Goal: Information Seeking & Learning: Find specific fact

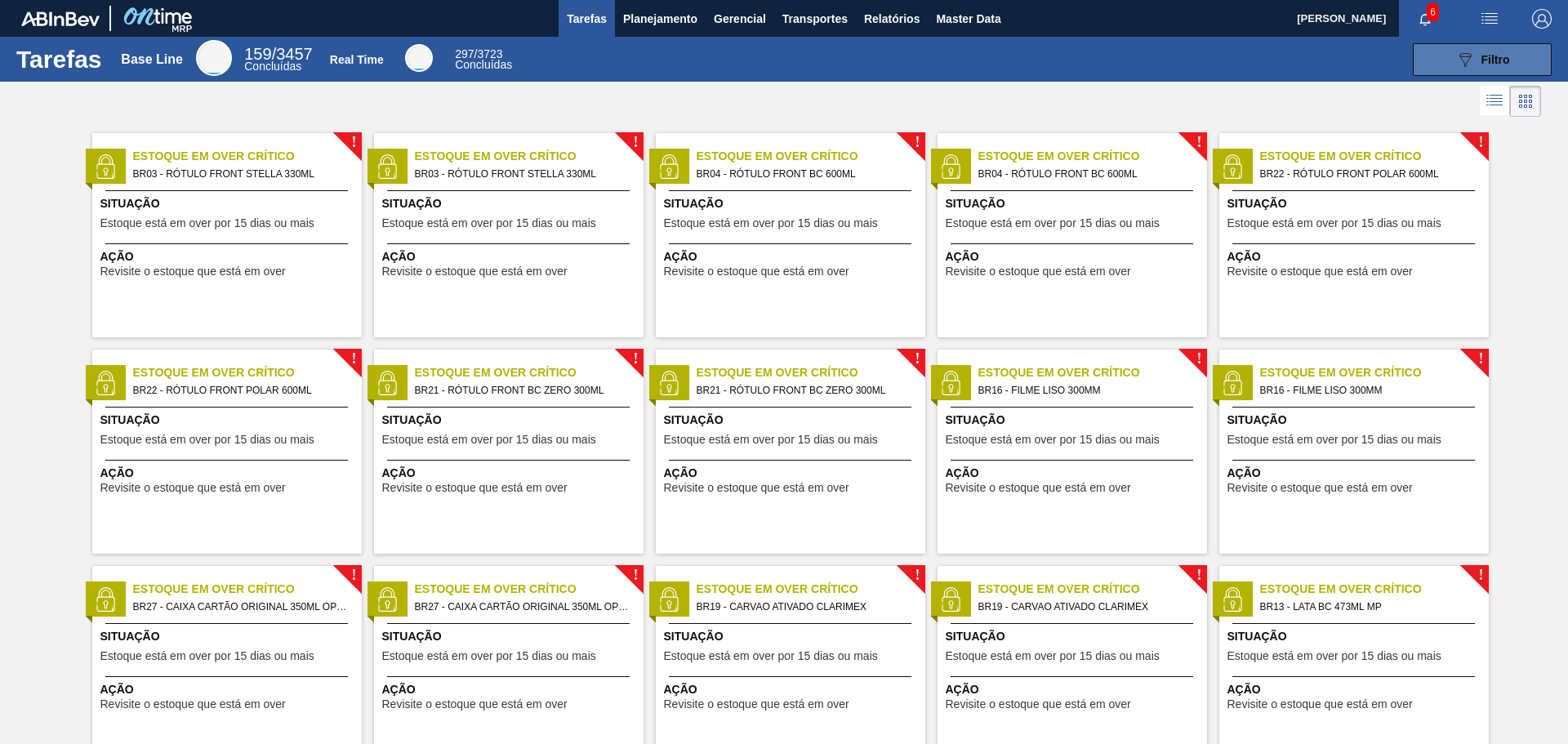
click at [1492, 68] on div "089F7B8B-B2A5-4AFE-B5C0-19BA573D28AC Filtro" at bounding box center [1482, 59] width 55 height 19
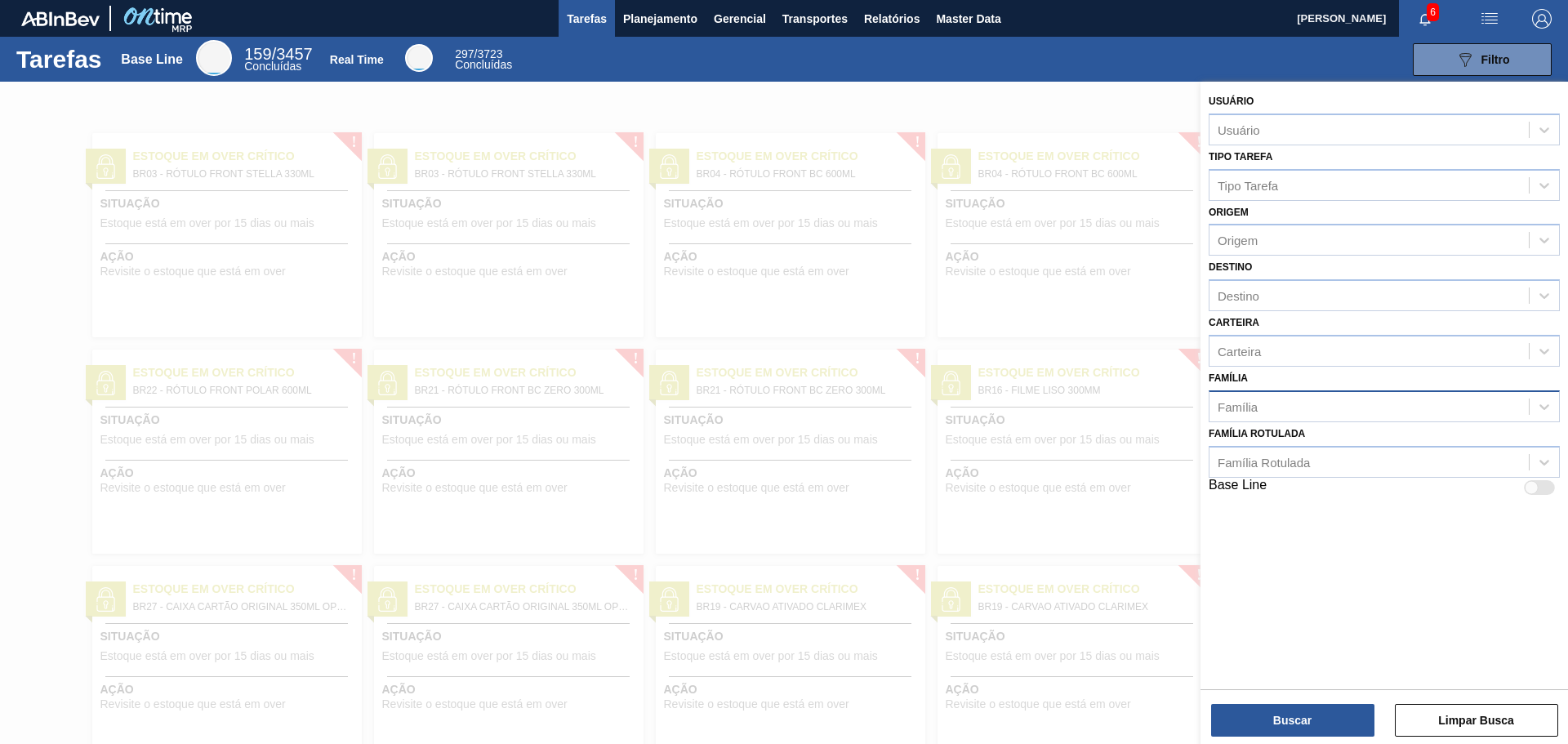
click at [1270, 401] on div "Família" at bounding box center [1369, 406] width 319 height 24
paste input "FILME CONTR 780X60 GCA LT350 MP NIV24"
type input "FILME CONTR 780X60 GCA LT350 MP NIV24"
drag, startPoint x: 1486, startPoint y: 404, endPoint x: 1111, endPoint y: 403, distance: 375.0
click at [1201, 403] on div "089F7B8B-B2A5-4AFE-B5C0-19BA573D28AC Created with sketchtool. Usuário Usuário T…" at bounding box center [1384, 453] width 367 height 744
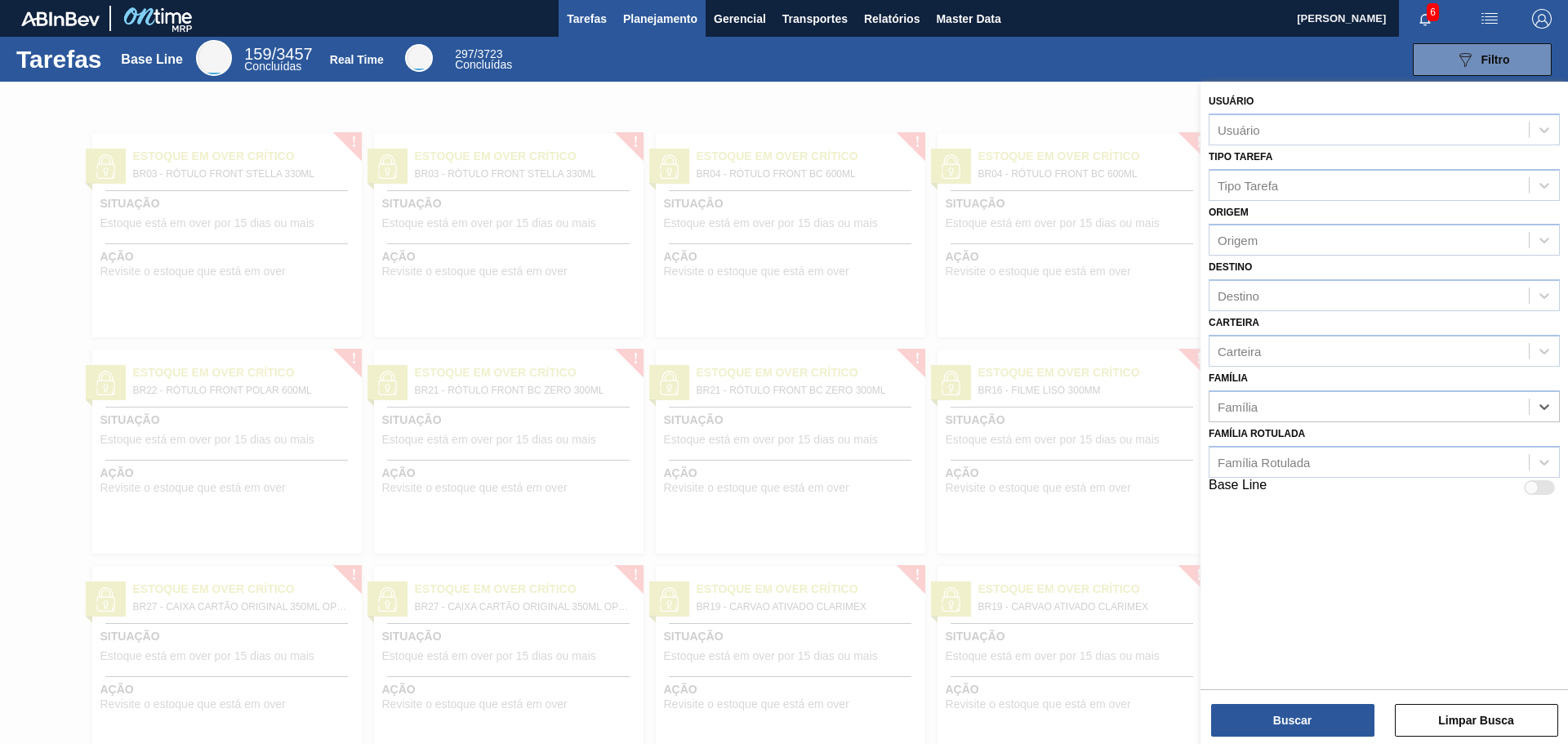
click at [655, 29] on button "Planejamento" at bounding box center [661, 19] width 91 height 37
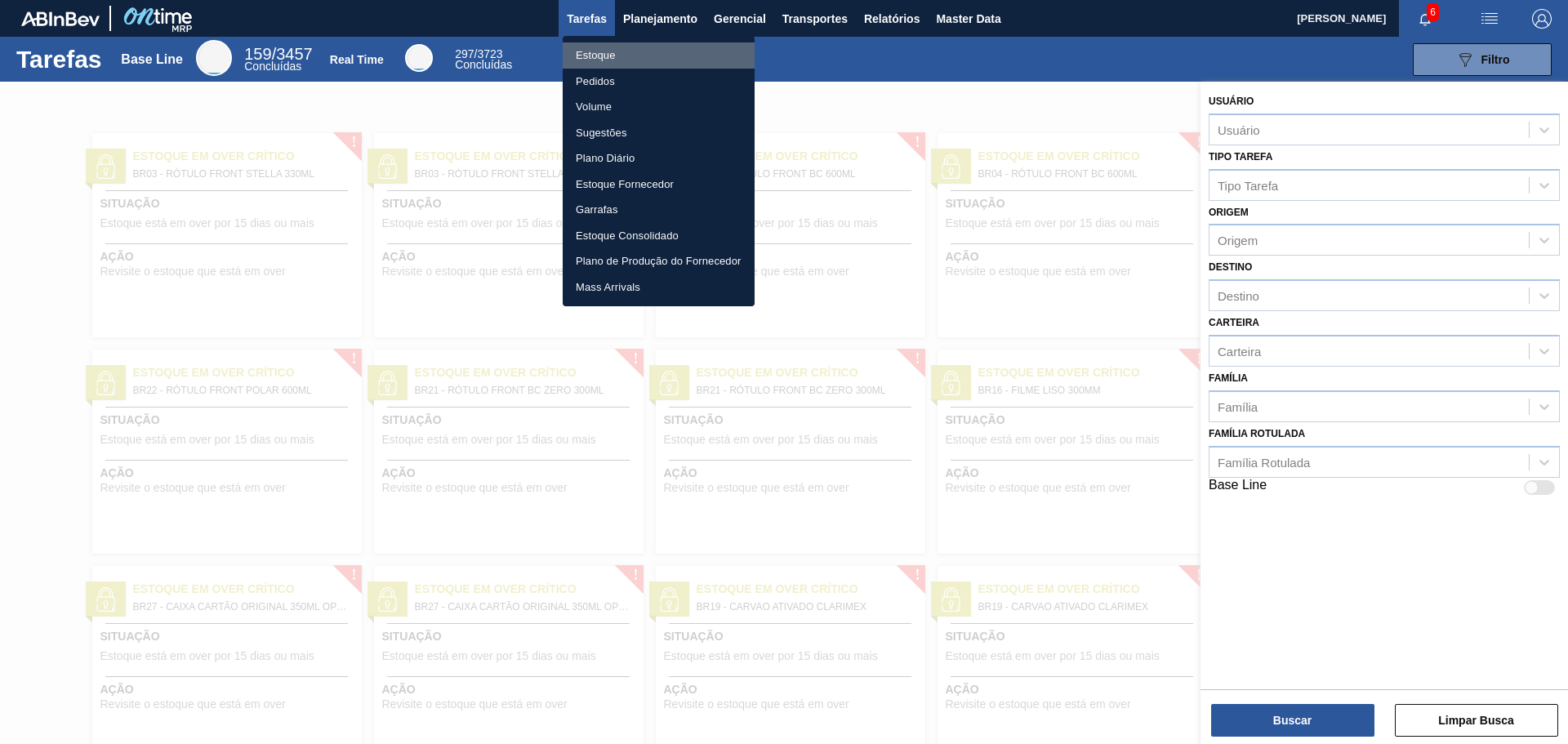
drag, startPoint x: 610, startPoint y: 53, endPoint x: 893, endPoint y: 116, distance: 289.9
click at [610, 53] on li "Estoque" at bounding box center [658, 56] width 191 height 26
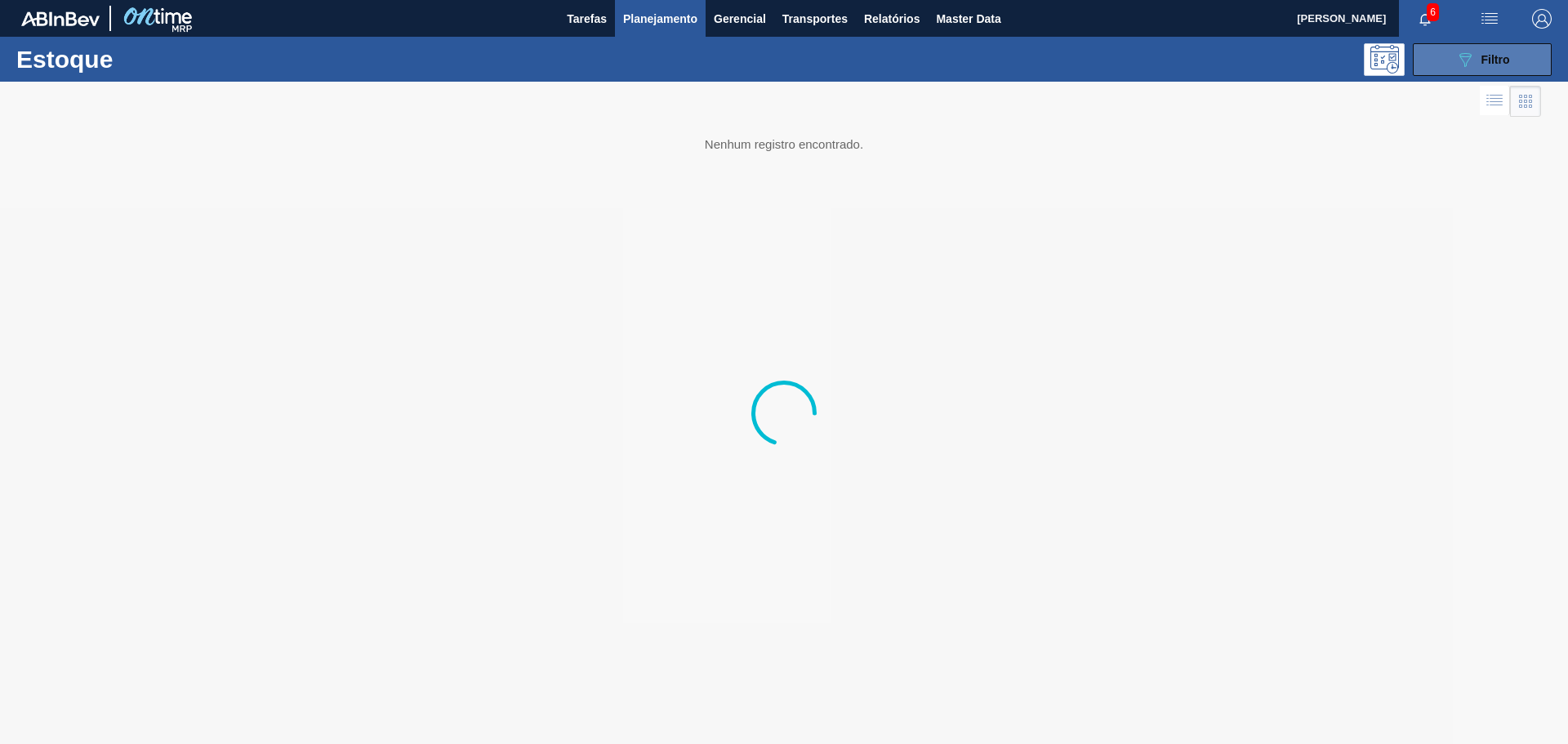
click at [1476, 67] on div "089F7B8B-B2A5-4AFE-B5C0-19BA573D28AC Filtro" at bounding box center [1482, 59] width 55 height 19
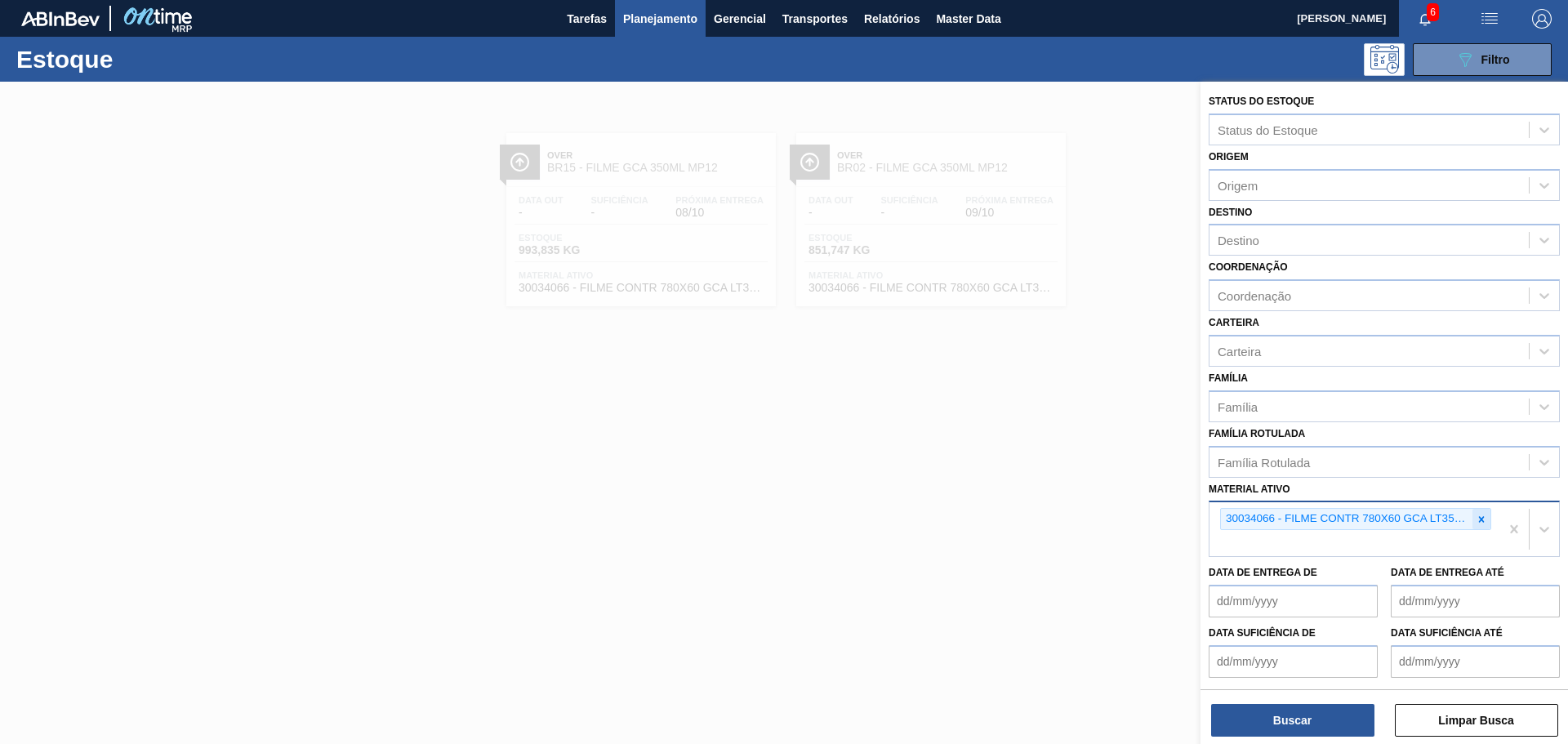
click at [1473, 518] on div at bounding box center [1481, 519] width 18 height 20
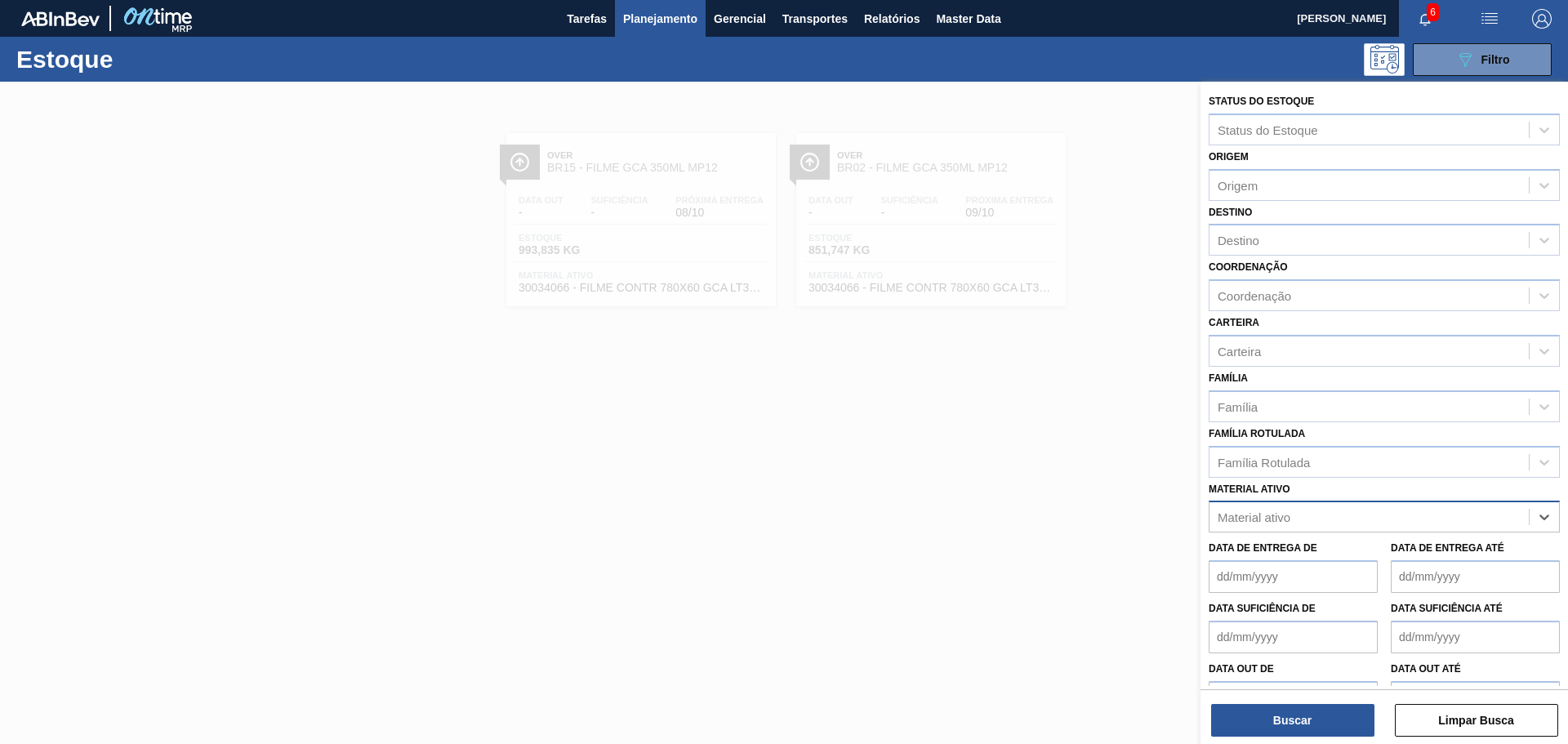
paste ativo "FILME CONTR 780X60 GCA LT350 MP NIV24"
type ativo "FILME CONTR 780X60 GCA LT350 MP NIV24"
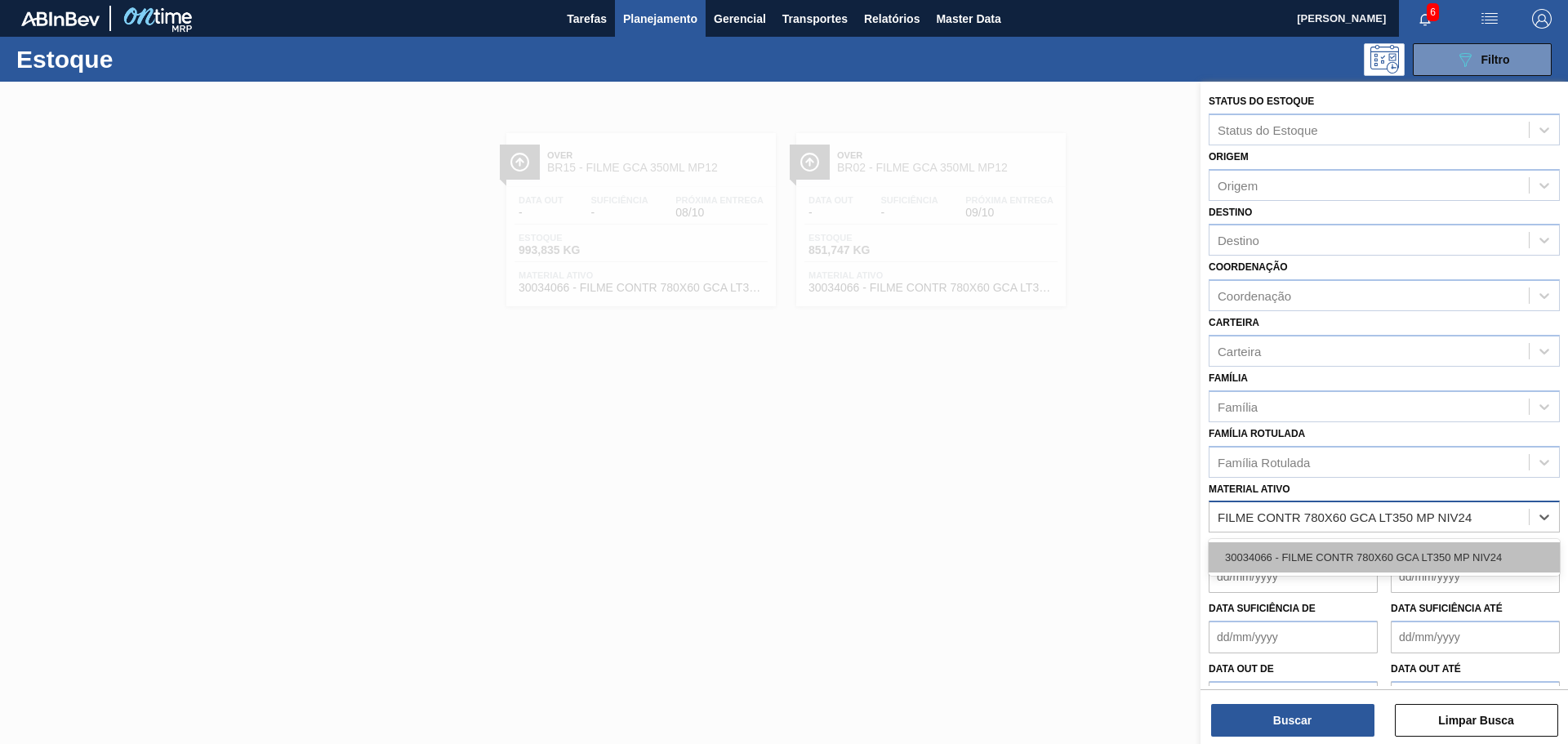
click at [1258, 562] on div "30034066 - FILME CONTR 780X60 GCA LT350 MP NIV24" at bounding box center [1385, 557] width 352 height 31
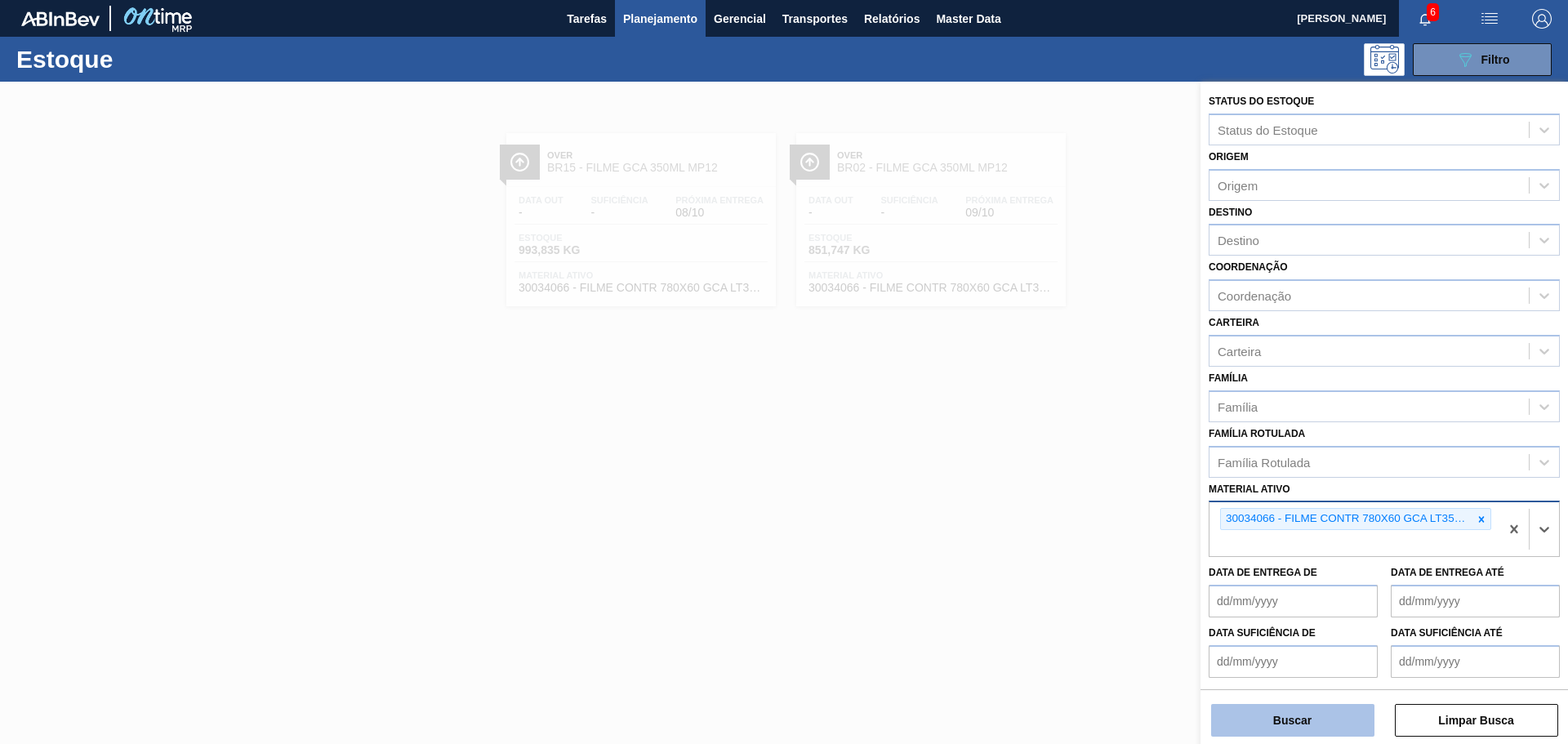
click at [1332, 719] on button "Buscar" at bounding box center [1292, 720] width 164 height 32
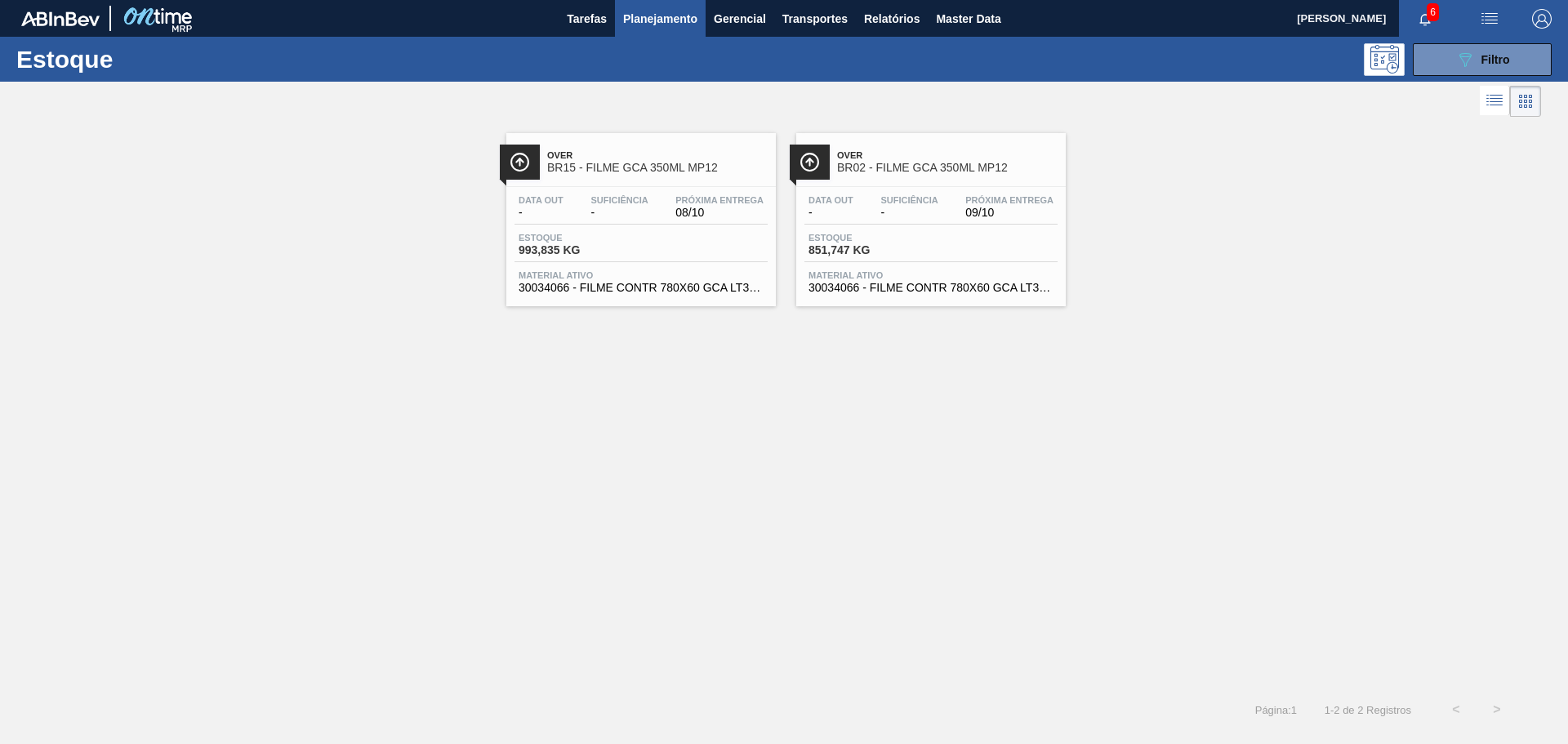
click at [835, 286] on span "30034066 - FILME CONTR 780X60 GCA LT350 MP NIV24" at bounding box center [931, 288] width 245 height 12
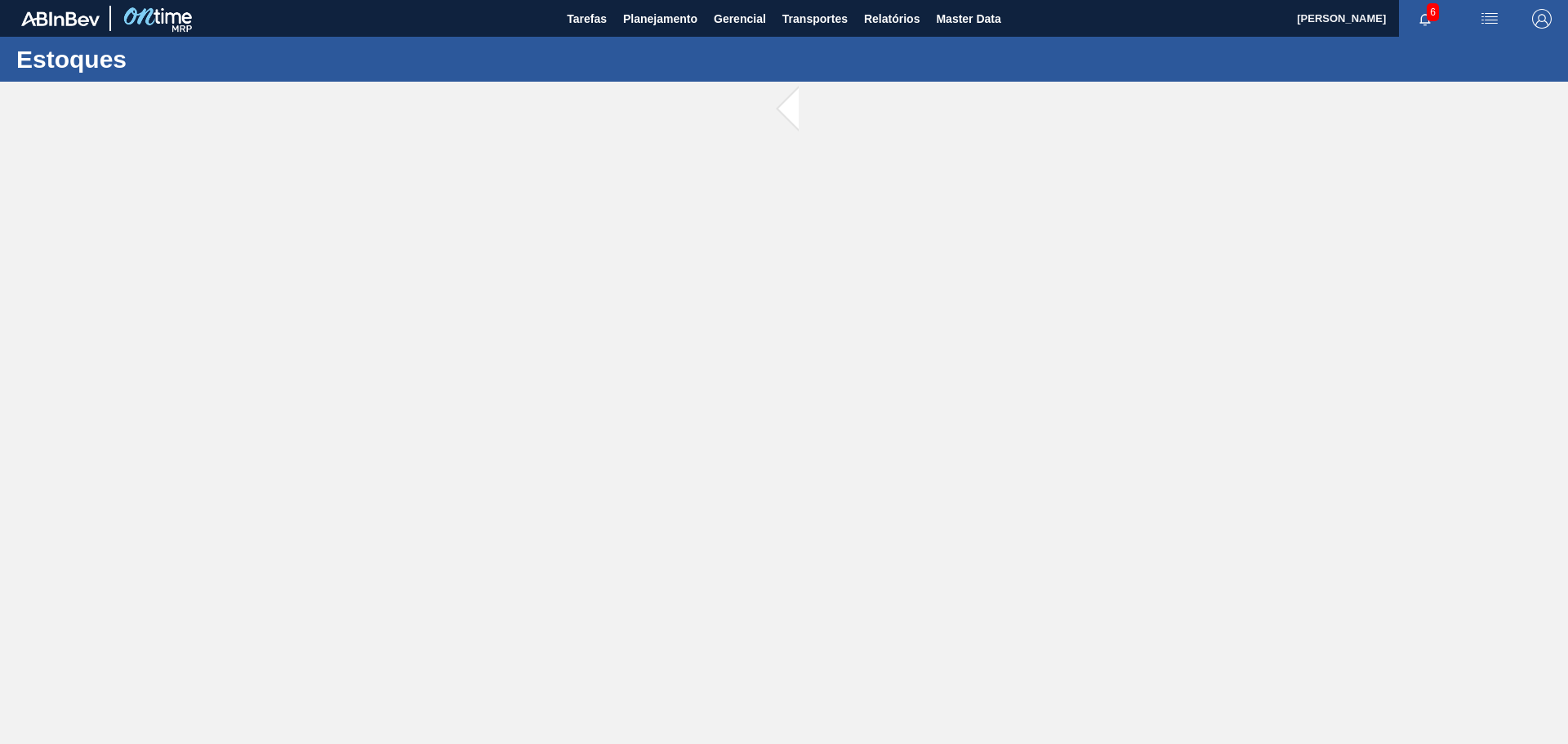
click at [835, 286] on main "Tarefas Planejamento Gerencial Transportes Relatórios Master Data [PERSON_NAME]…" at bounding box center [784, 372] width 1568 height 744
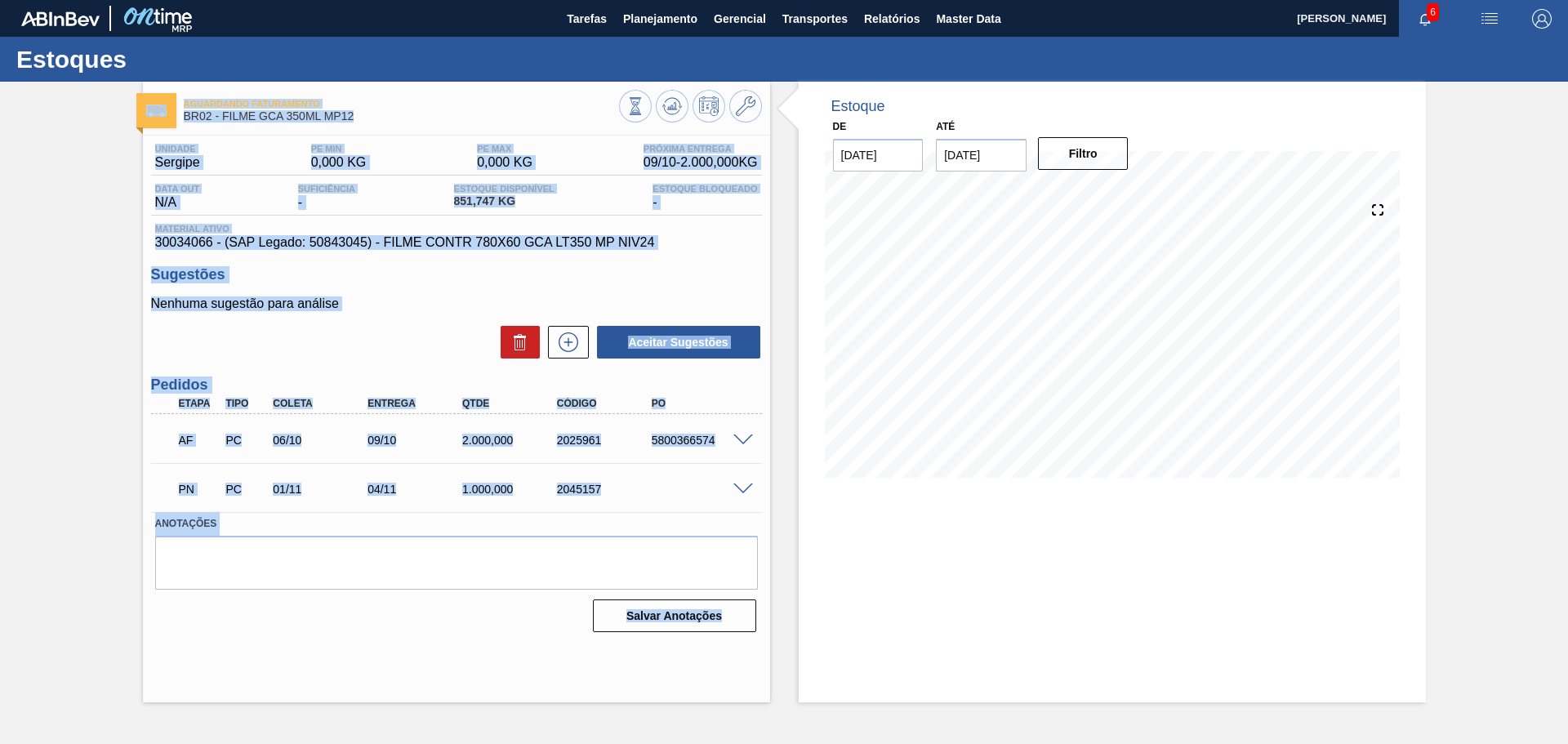
click at [258, 527] on label "Anotações" at bounding box center [457, 525] width 603 height 24
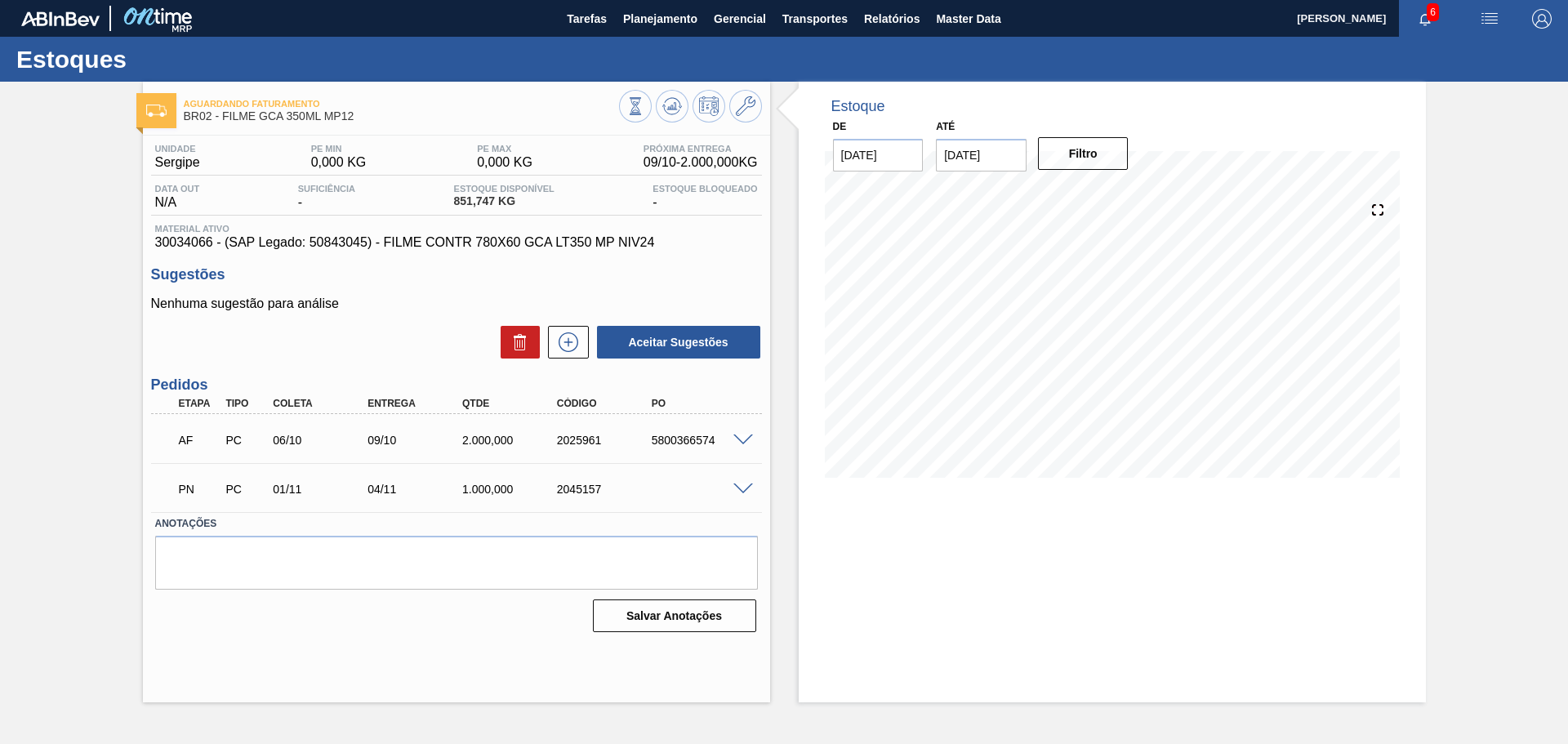
click at [185, 250] on div "Unidade Sergipe PE MIN 0,000 KG PE MAX 0,000 KG Próxima Entrega 09/10 - 2.000,0…" at bounding box center [457, 387] width 627 height 502
click at [185, 248] on span "30034066 - (SAP Legado: 50843045) - FILME CONTR 780X60 GCA LT350 MP NIV24" at bounding box center [457, 242] width 603 height 15
copy span "30034066"
click at [339, 243] on span "30034066 - (SAP Legado: 50843045) - FILME CONTR 780X60 GCA LT350 MP NIV24" at bounding box center [457, 242] width 603 height 15
click at [337, 243] on span "30034066 - (SAP Legado: 50843045) - FILME CONTR 780X60 GCA LT350 MP NIV24" at bounding box center [457, 242] width 603 height 15
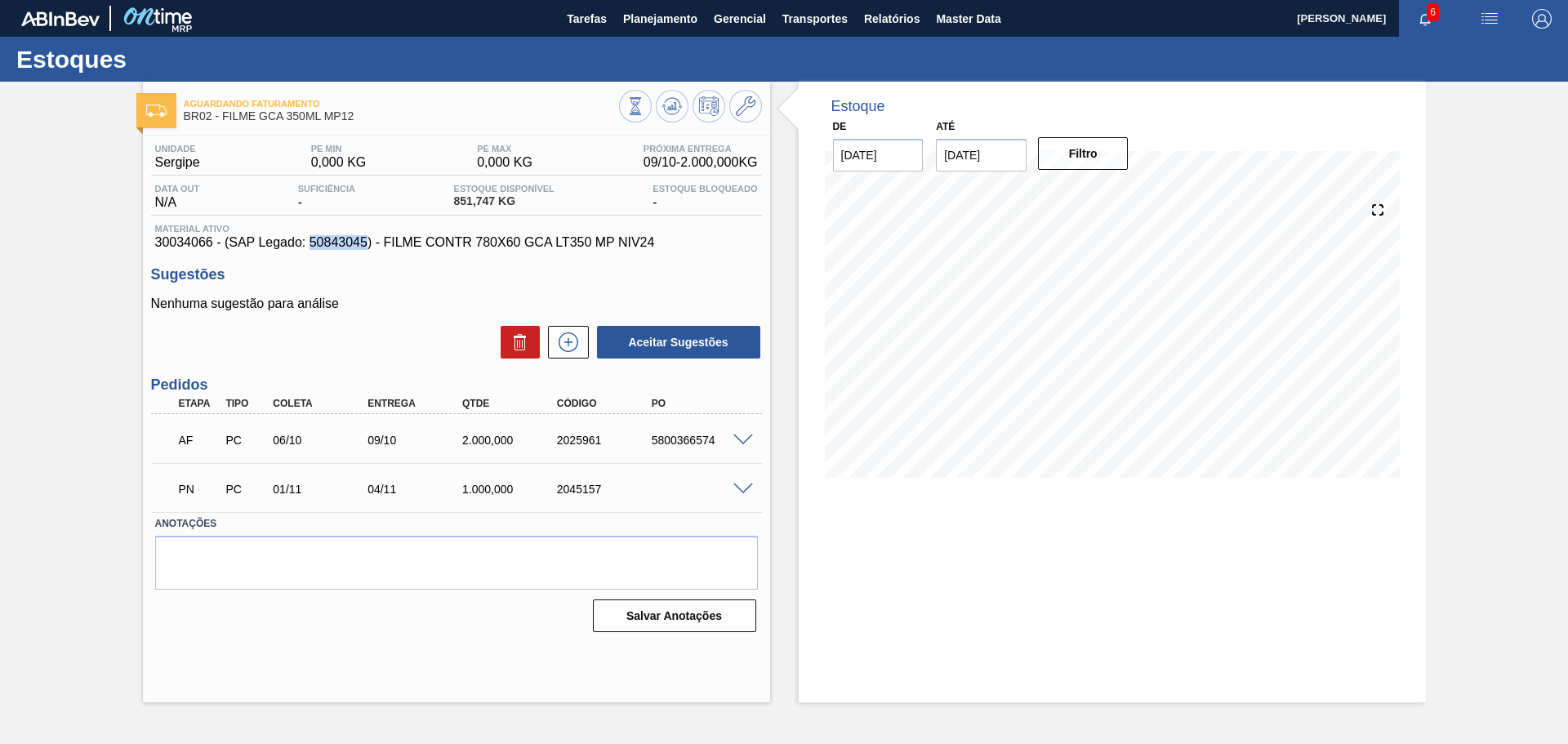
copy span "50843045"
click at [741, 437] on span at bounding box center [743, 440] width 19 height 12
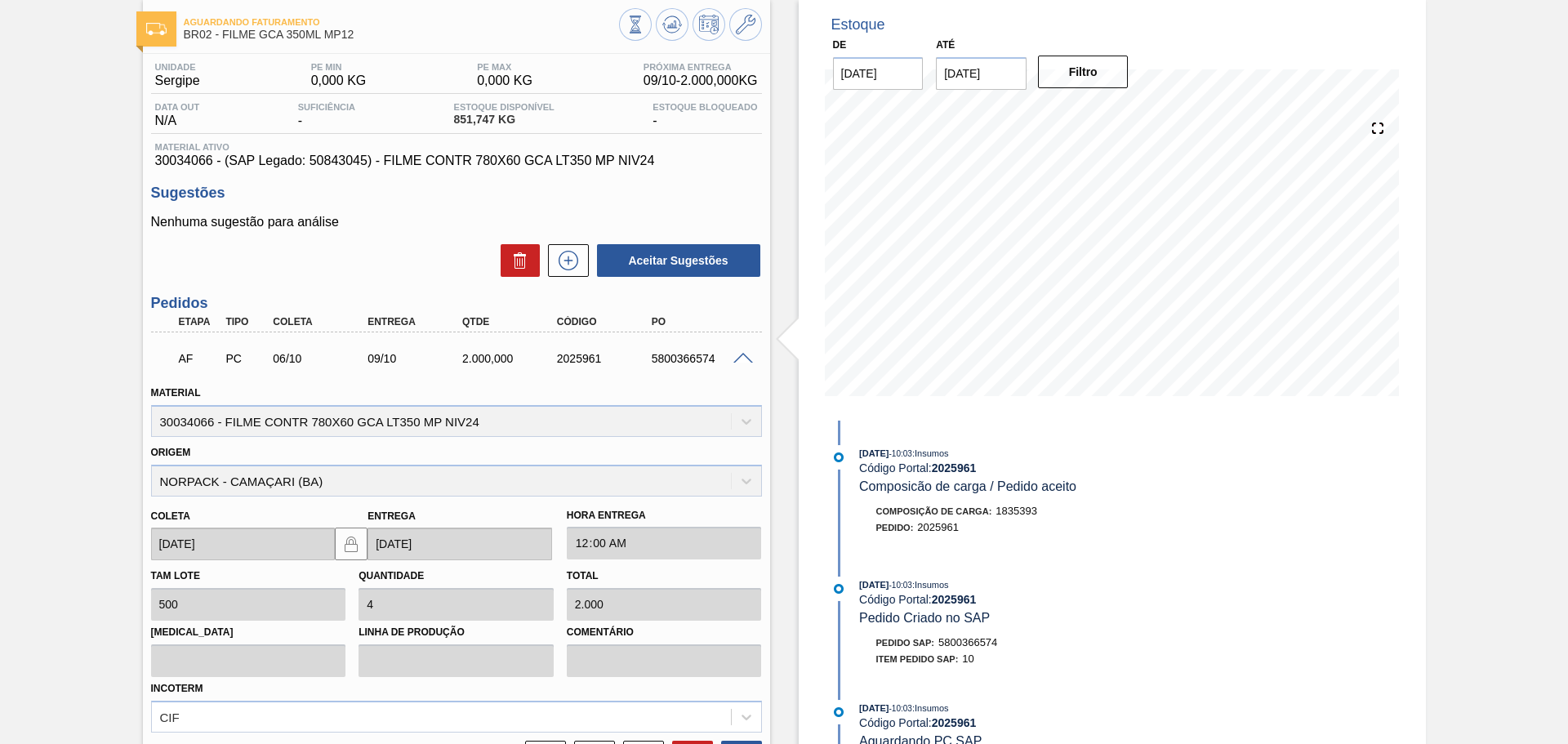
scroll to position [164, 0]
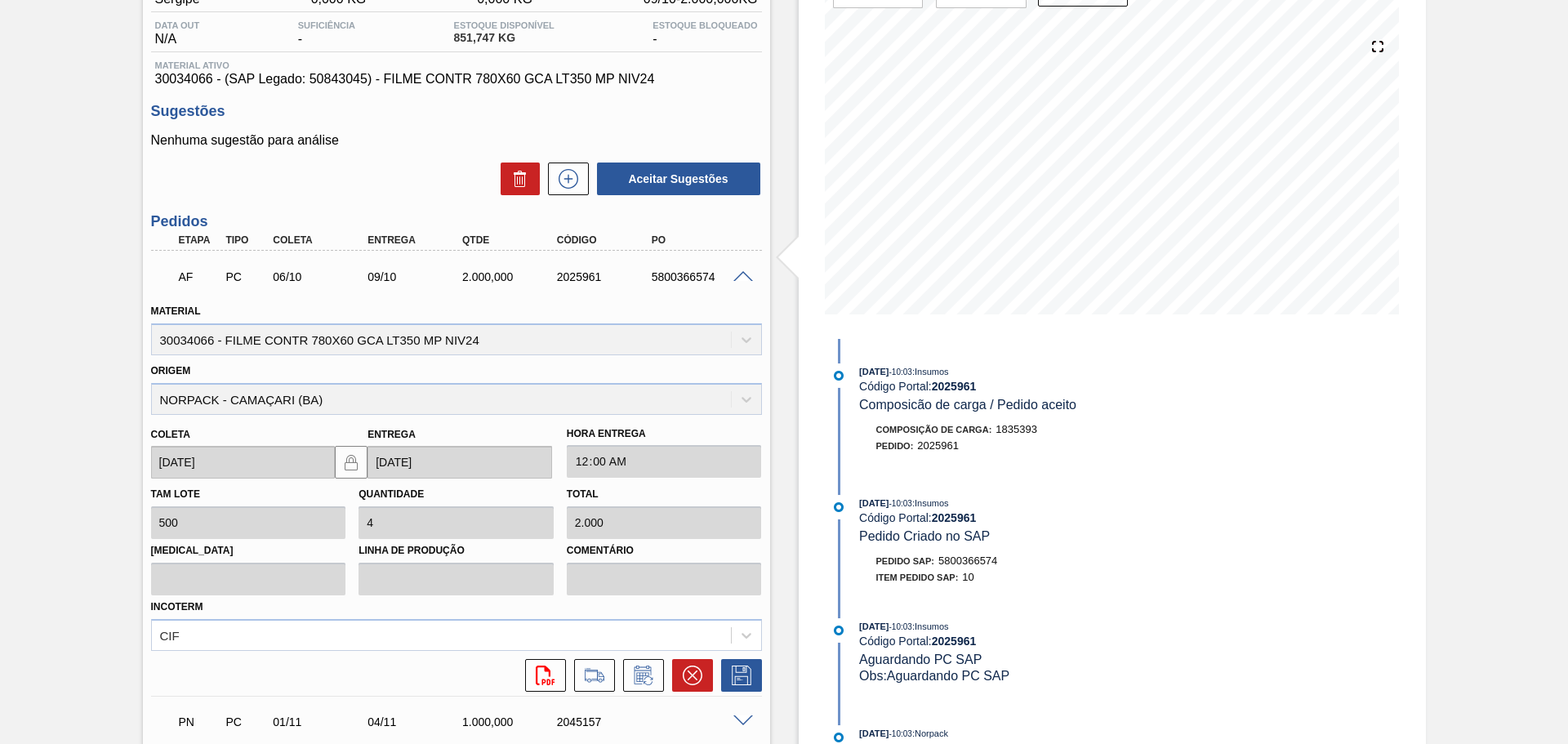
click at [331, 401] on div "Origem NORPACK - CAMAÇARI (BA)" at bounding box center [456, 387] width 611 height 56
click at [729, 398] on div "Origem NORPACK - CAMAÇARI (BA)" at bounding box center [456, 387] width 611 height 56
click at [204, 408] on div "Origem NORPACK - CAMAÇARI (BA)" at bounding box center [456, 387] width 611 height 56
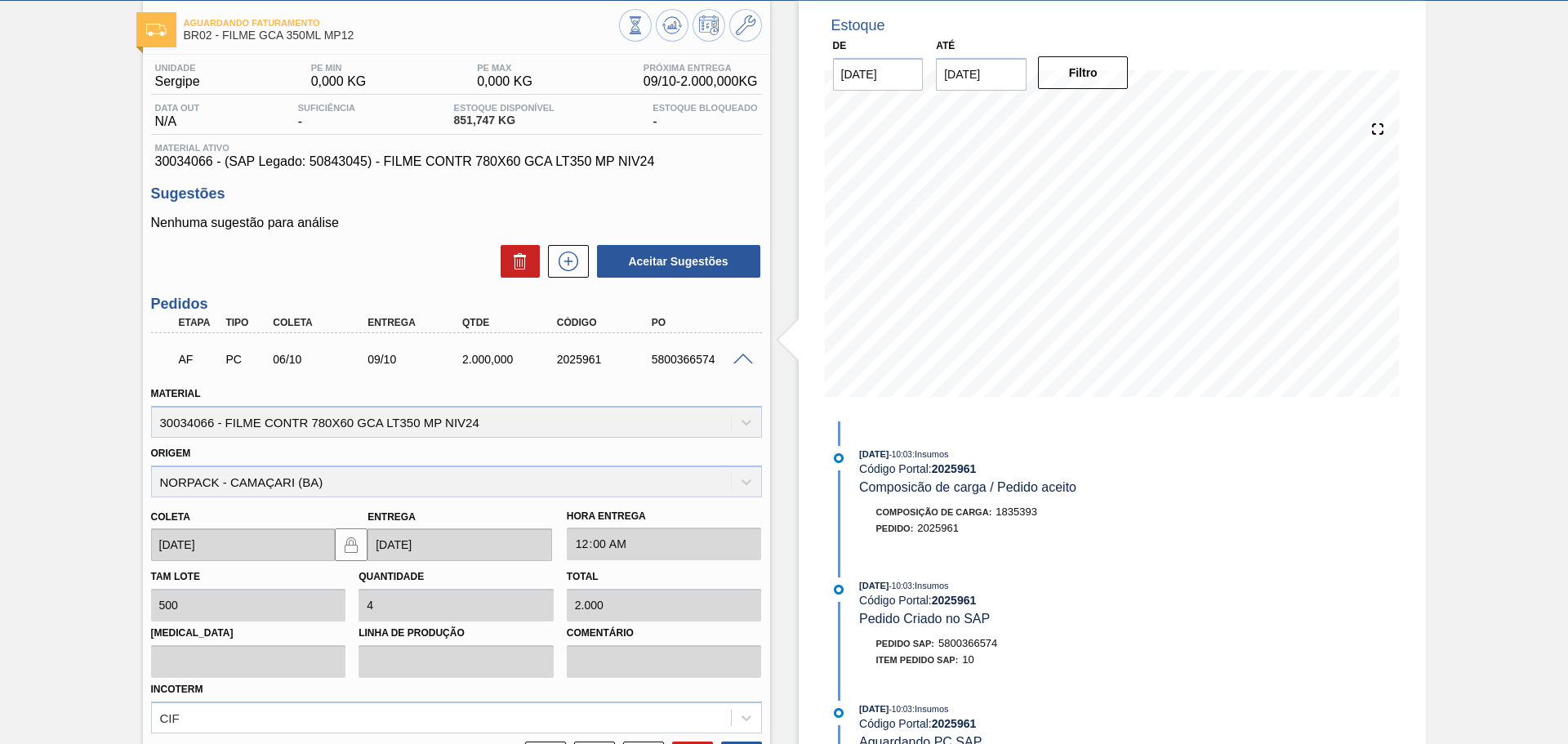
scroll to position [53, 0]
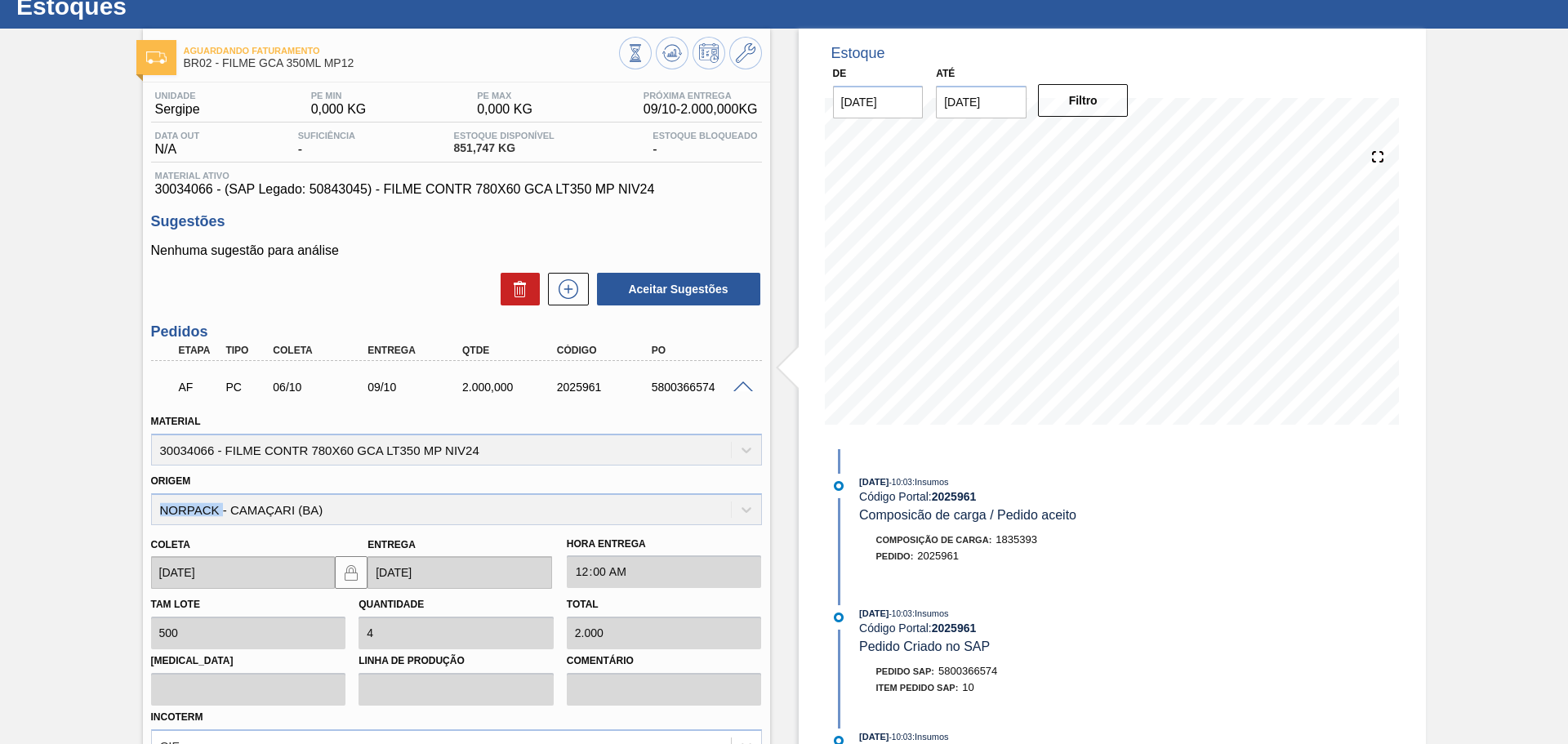
drag, startPoint x: 223, startPoint y: 512, endPoint x: 154, endPoint y: 509, distance: 69.1
click at [154, 509] on div "Origem NORPACK - CAMAÇARI (BA)" at bounding box center [456, 498] width 611 height 56
drag, startPoint x: 330, startPoint y: 501, endPoint x: 101, endPoint y: 507, distance: 229.1
click at [101, 507] on div "Aguardando Faturamento BR02 - FILME GCA 350ML MP12 Unidade Sergipe PE MIN 0,000…" at bounding box center [784, 509] width 1568 height 961
click at [123, 520] on div "Aguardando Faturamento BR02 - FILME GCA 350ML MP12 Unidade Sergipe PE MIN 0,000…" at bounding box center [784, 509] width 1568 height 961
